Goal: Navigation & Orientation: Go to known website

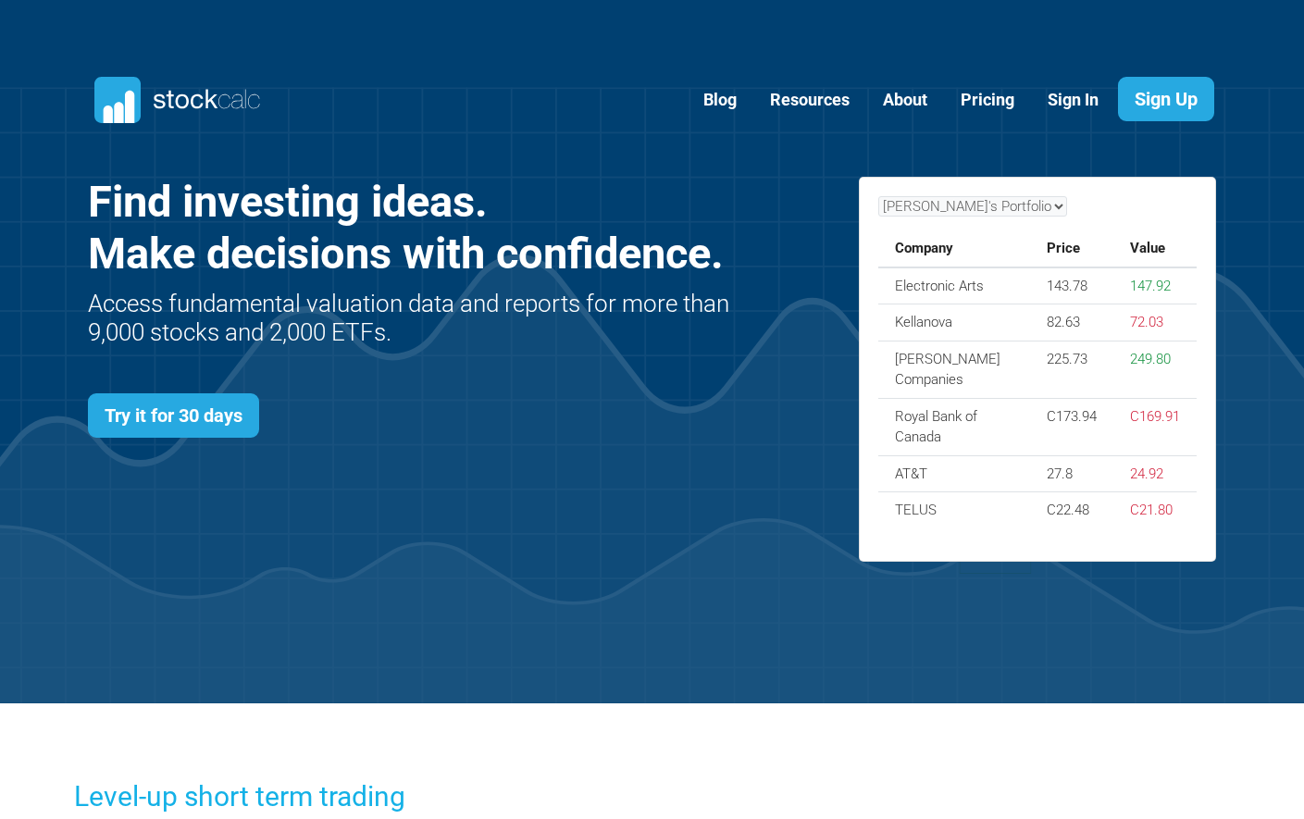
scroll to position [804, 1185]
click at [1062, 96] on link "Sign In" at bounding box center [1073, 100] width 79 height 45
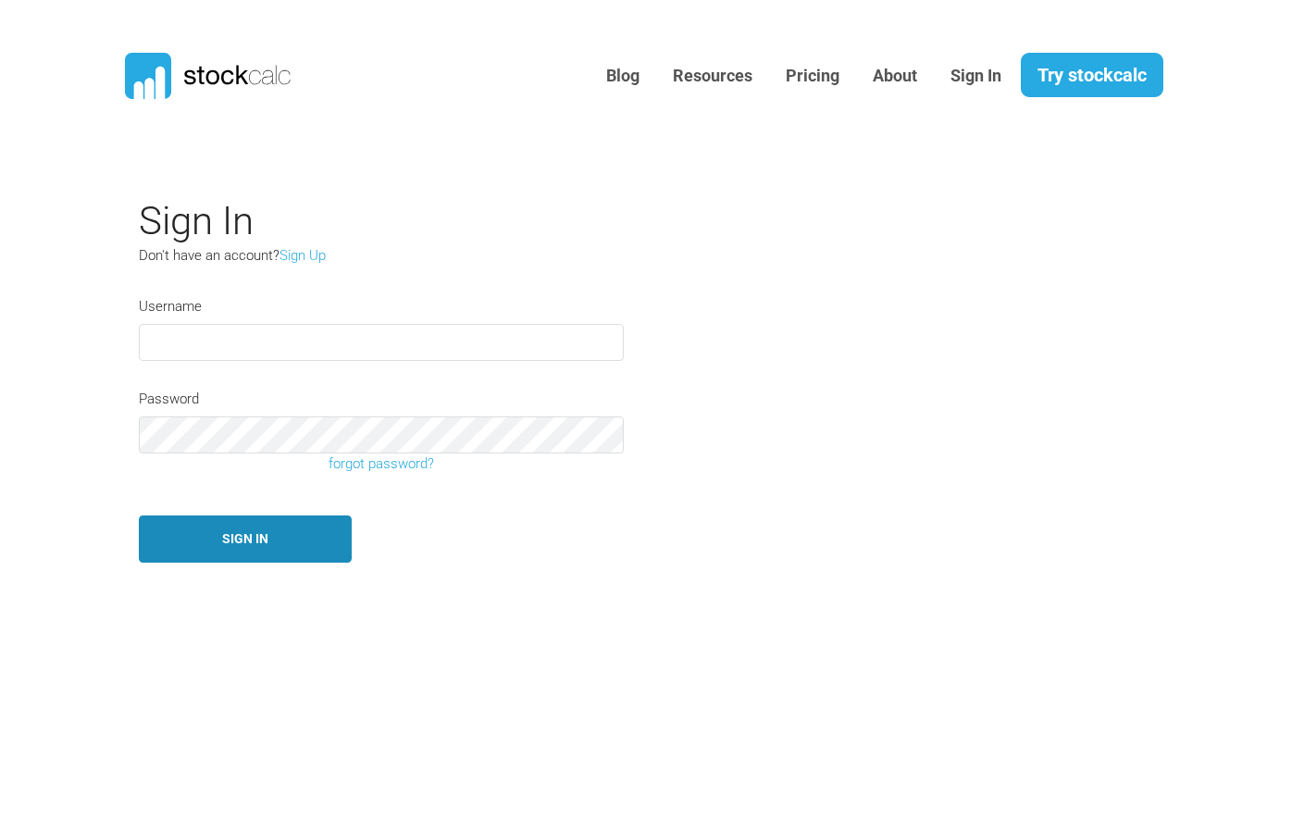
type input "haosasha.le@outlook.com"
click at [305, 519] on button "Sign In" at bounding box center [245, 539] width 213 height 47
